Goal: Task Accomplishment & Management: Manage account settings

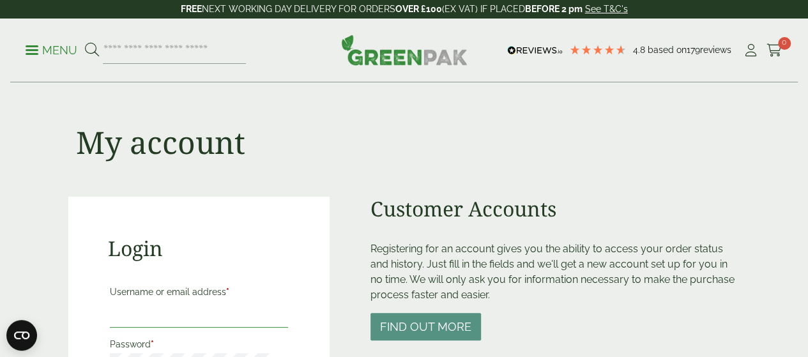
type input "**********"
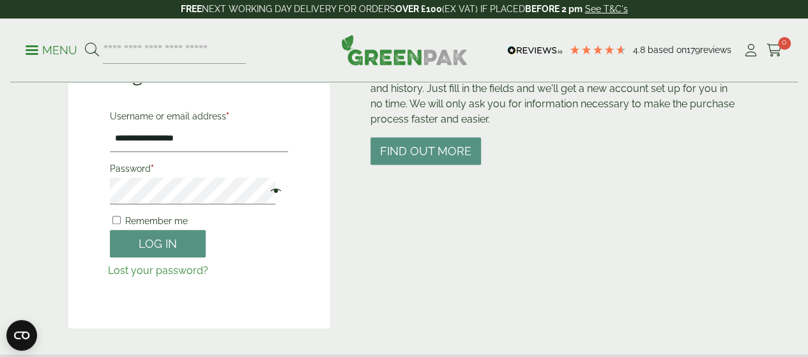
scroll to position [183, 0]
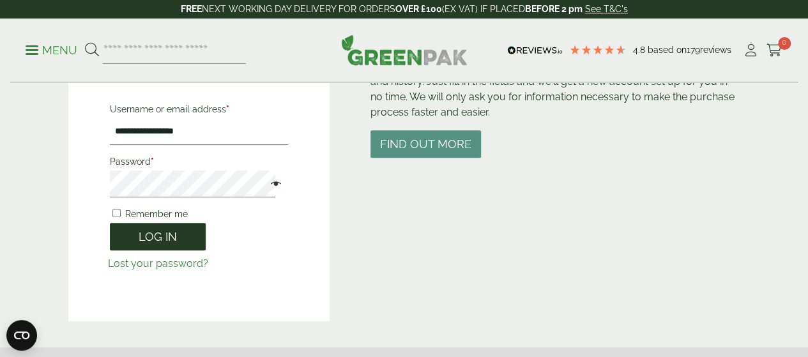
click at [141, 232] on button "Log in" at bounding box center [158, 236] width 96 height 27
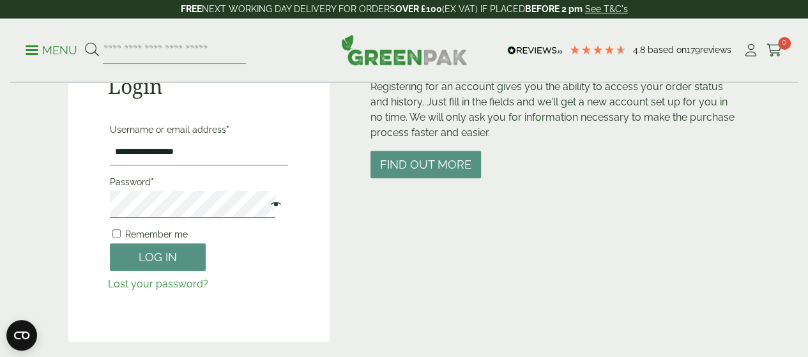
scroll to position [176, 0]
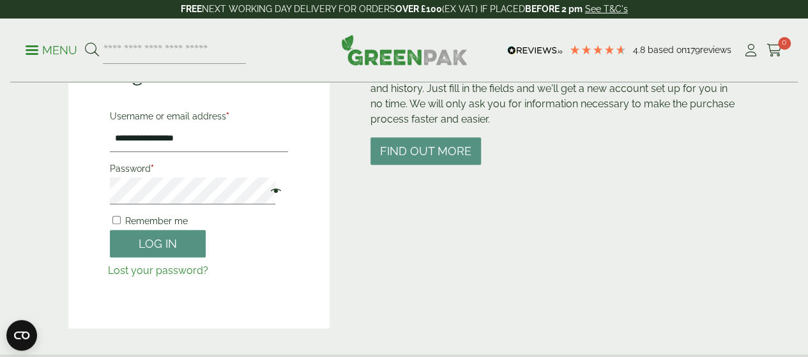
click at [265, 192] on span at bounding box center [273, 192] width 17 height 15
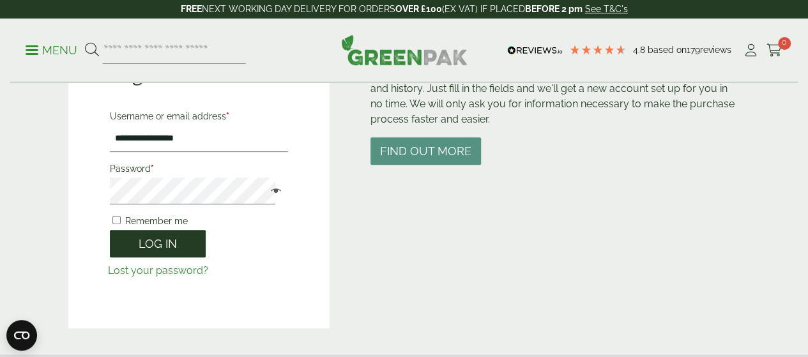
click at [175, 247] on button "Log in" at bounding box center [158, 243] width 96 height 27
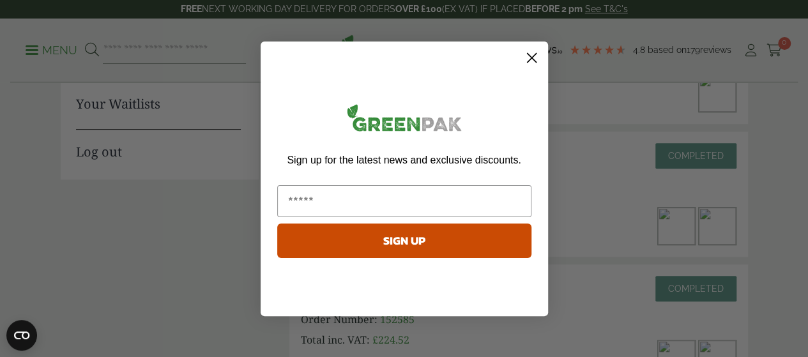
scroll to position [279, 0]
click at [532, 57] on icon "Close dialog" at bounding box center [531, 57] width 9 height 9
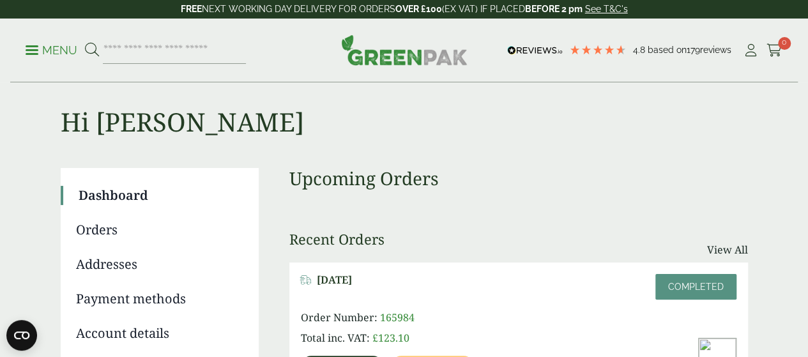
scroll to position [0, 0]
